Goal: Check status: Check status

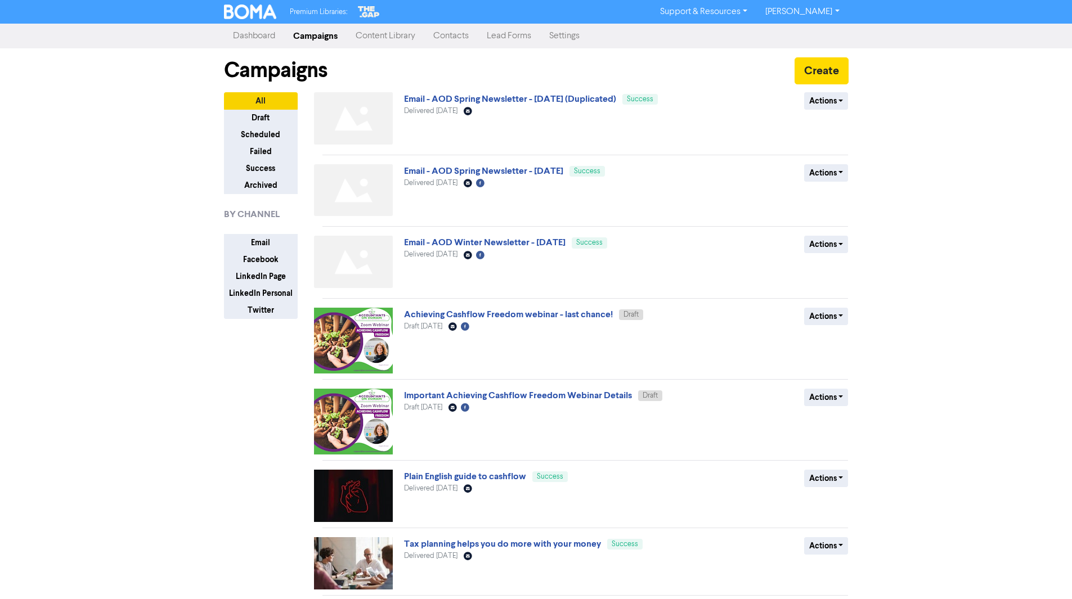
click at [254, 33] on link "Dashboard" at bounding box center [254, 36] width 60 height 23
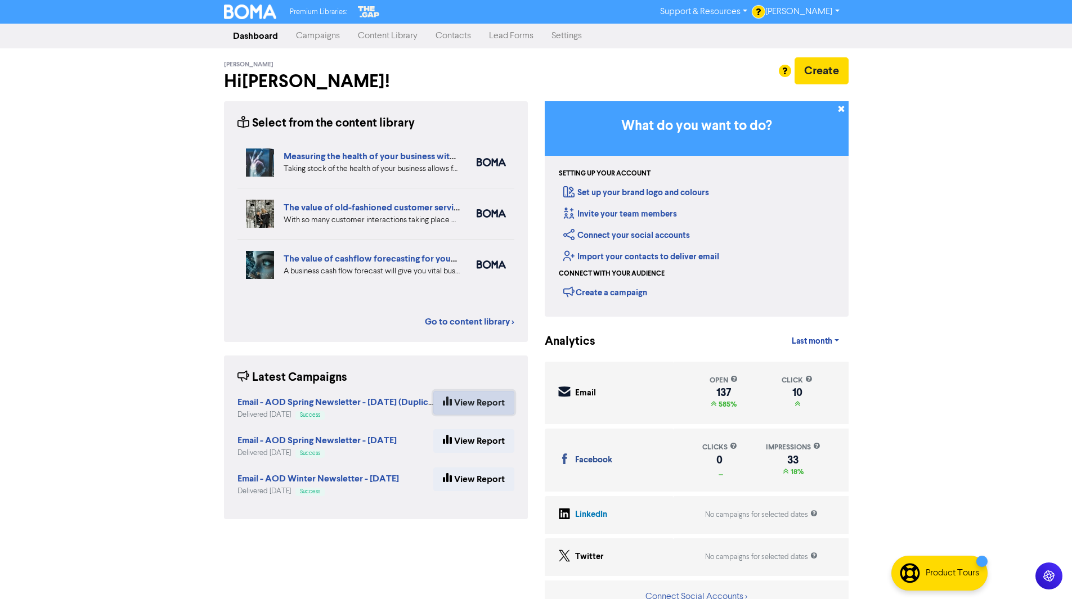
click at [460, 405] on link "View Report" at bounding box center [473, 403] width 81 height 24
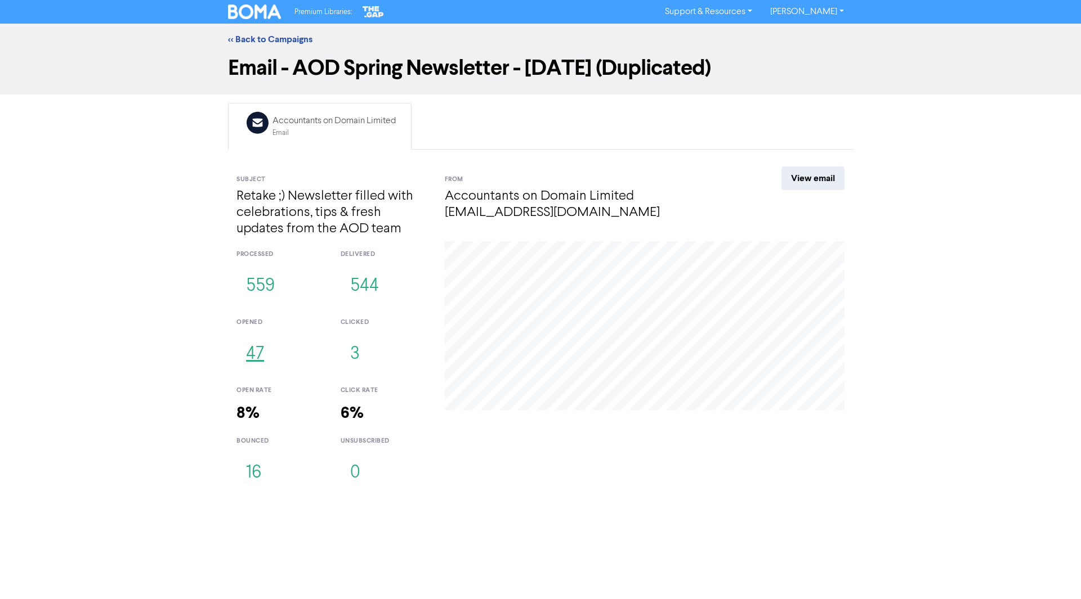
click at [251, 351] on button "47" at bounding box center [254, 354] width 37 height 37
click at [358, 353] on button "3" at bounding box center [355, 354] width 29 height 37
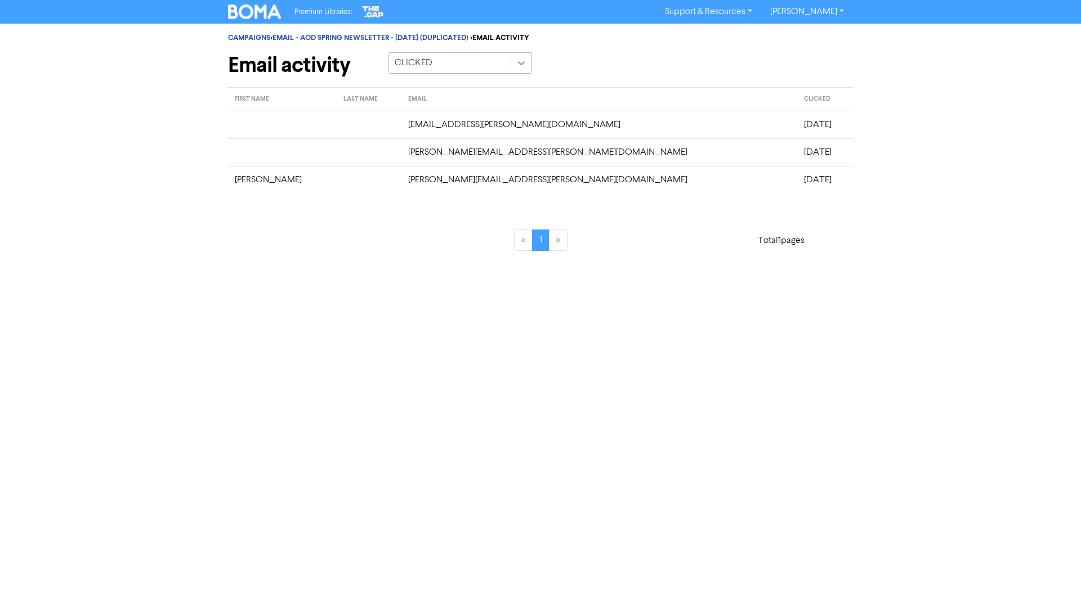
click at [526, 59] on icon at bounding box center [521, 62] width 11 height 11
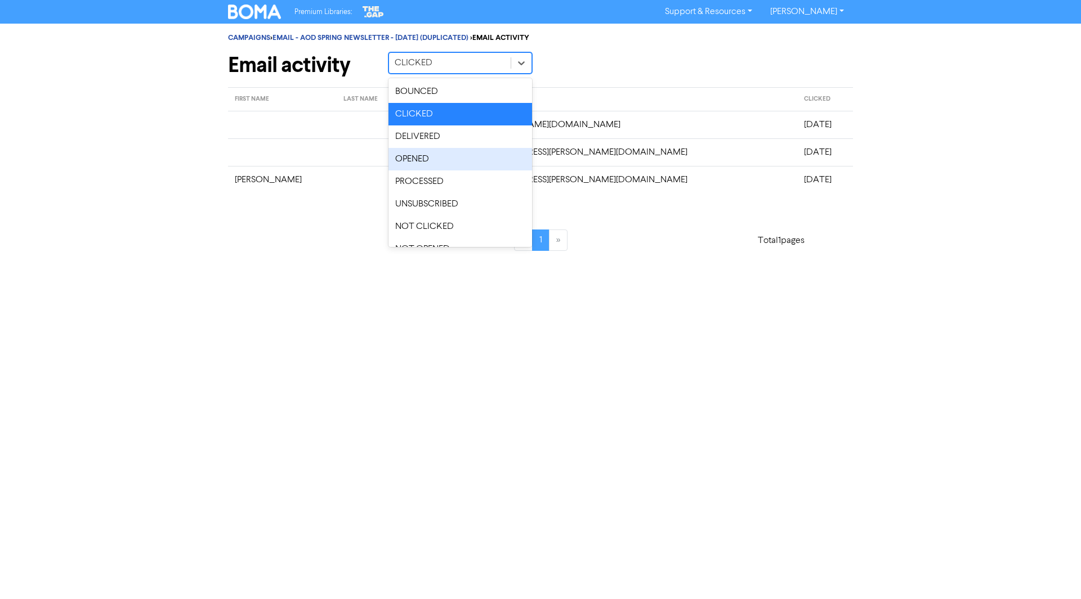
click at [450, 153] on div "OPENED" at bounding box center [460, 159] width 144 height 23
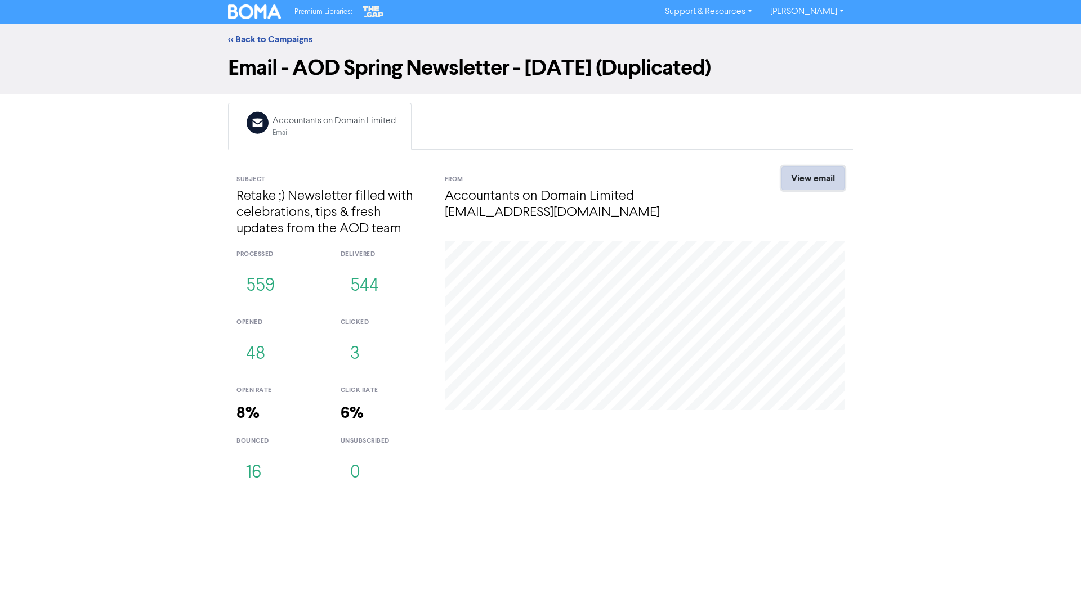
click at [812, 180] on link "View email" at bounding box center [812, 179] width 63 height 24
